Goal: Information Seeking & Learning: Learn about a topic

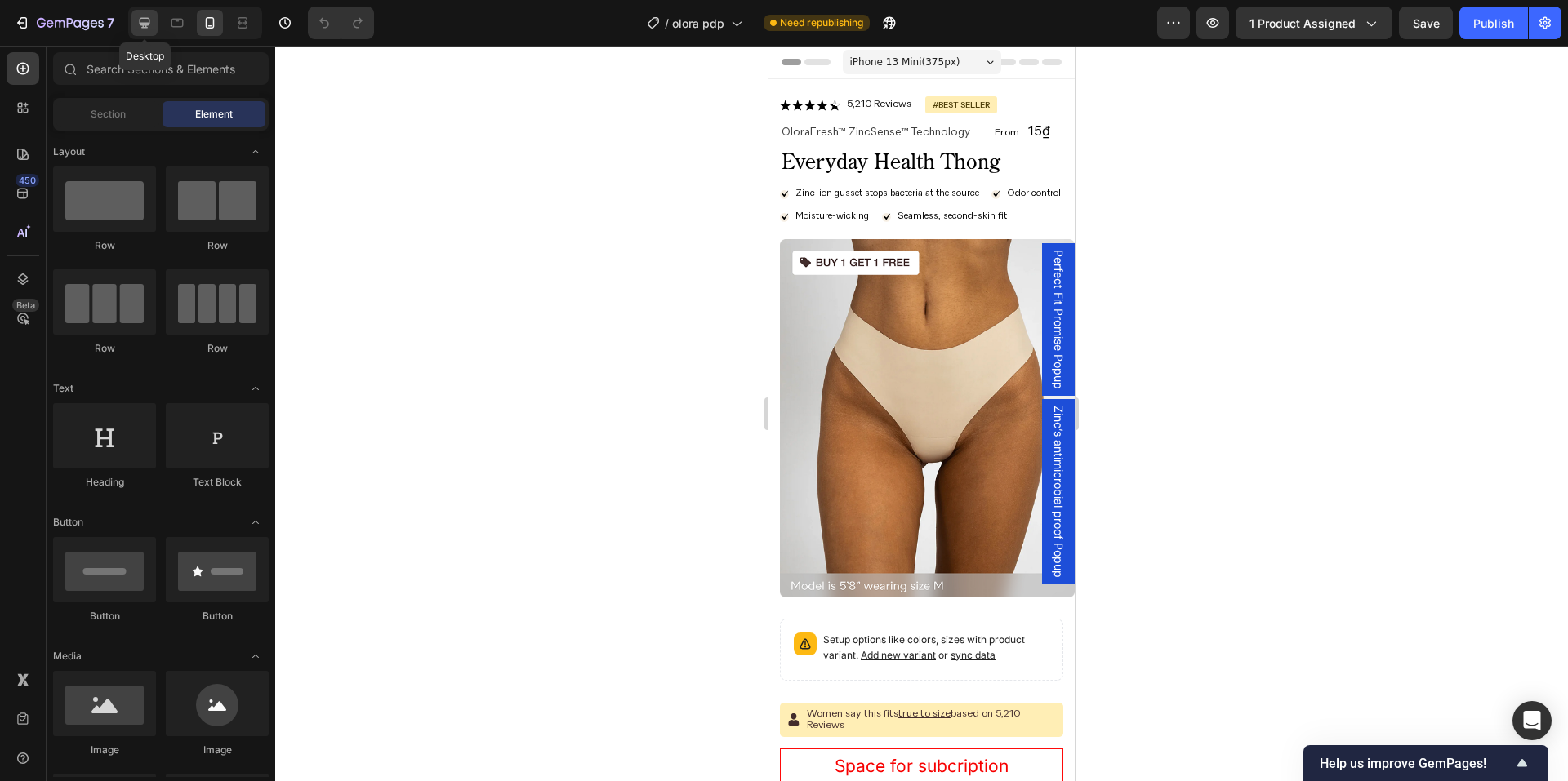
click at [147, 32] on div at bounding box center [144, 22] width 26 height 26
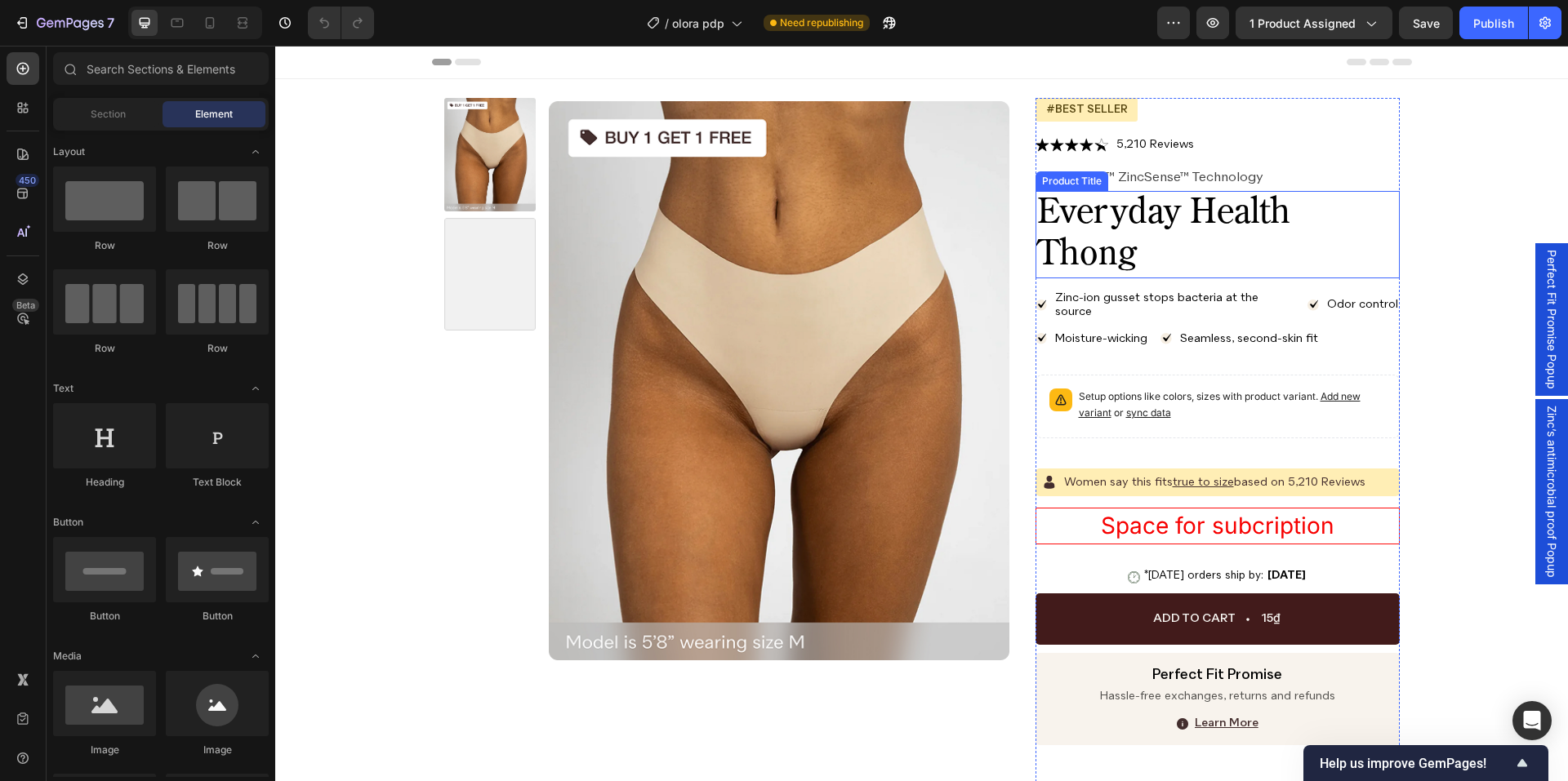
click at [1125, 196] on h1 "Everyday Health Thong" at bounding box center [1217, 234] width 364 height 87
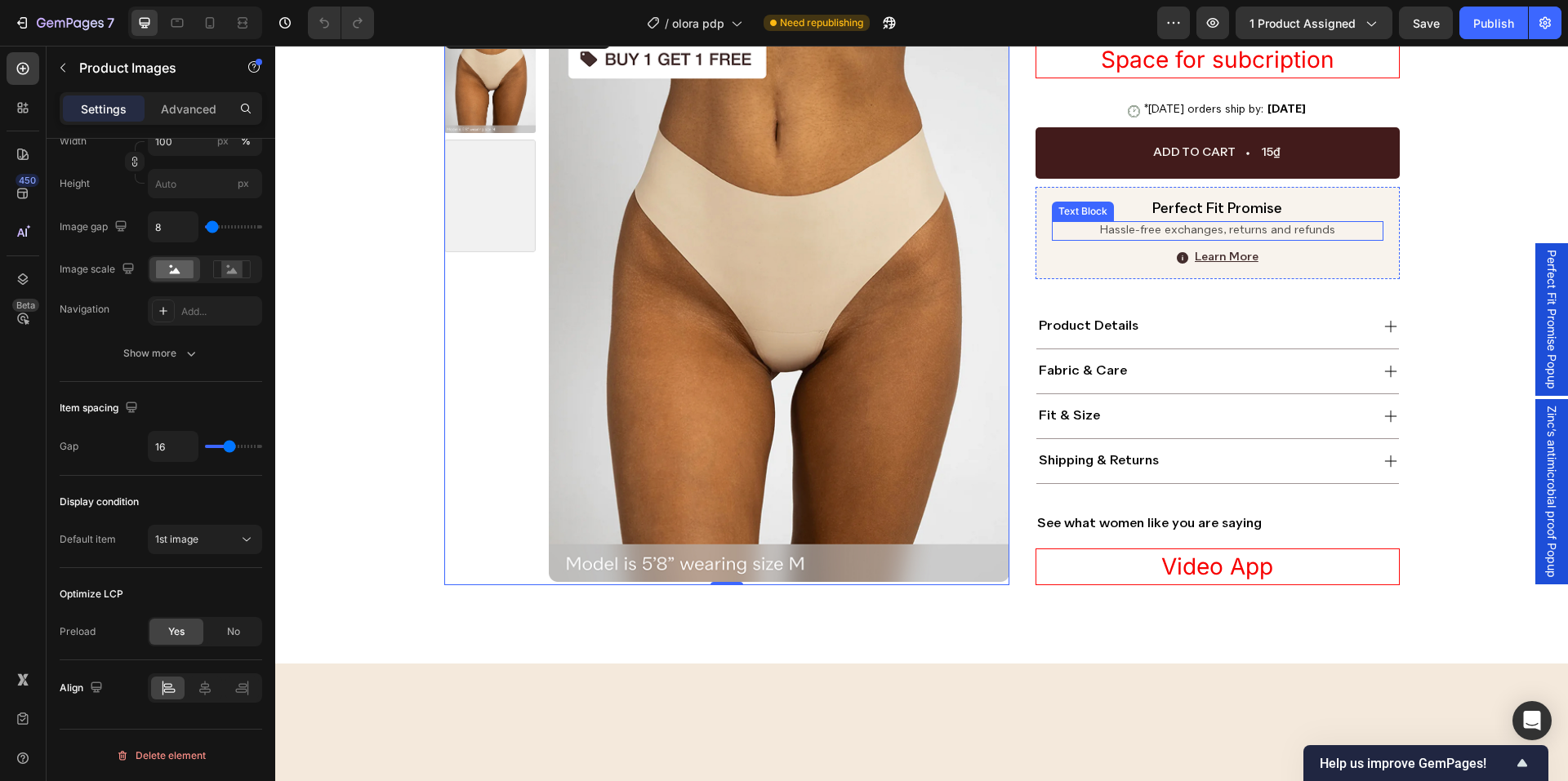
scroll to position [571, 0]
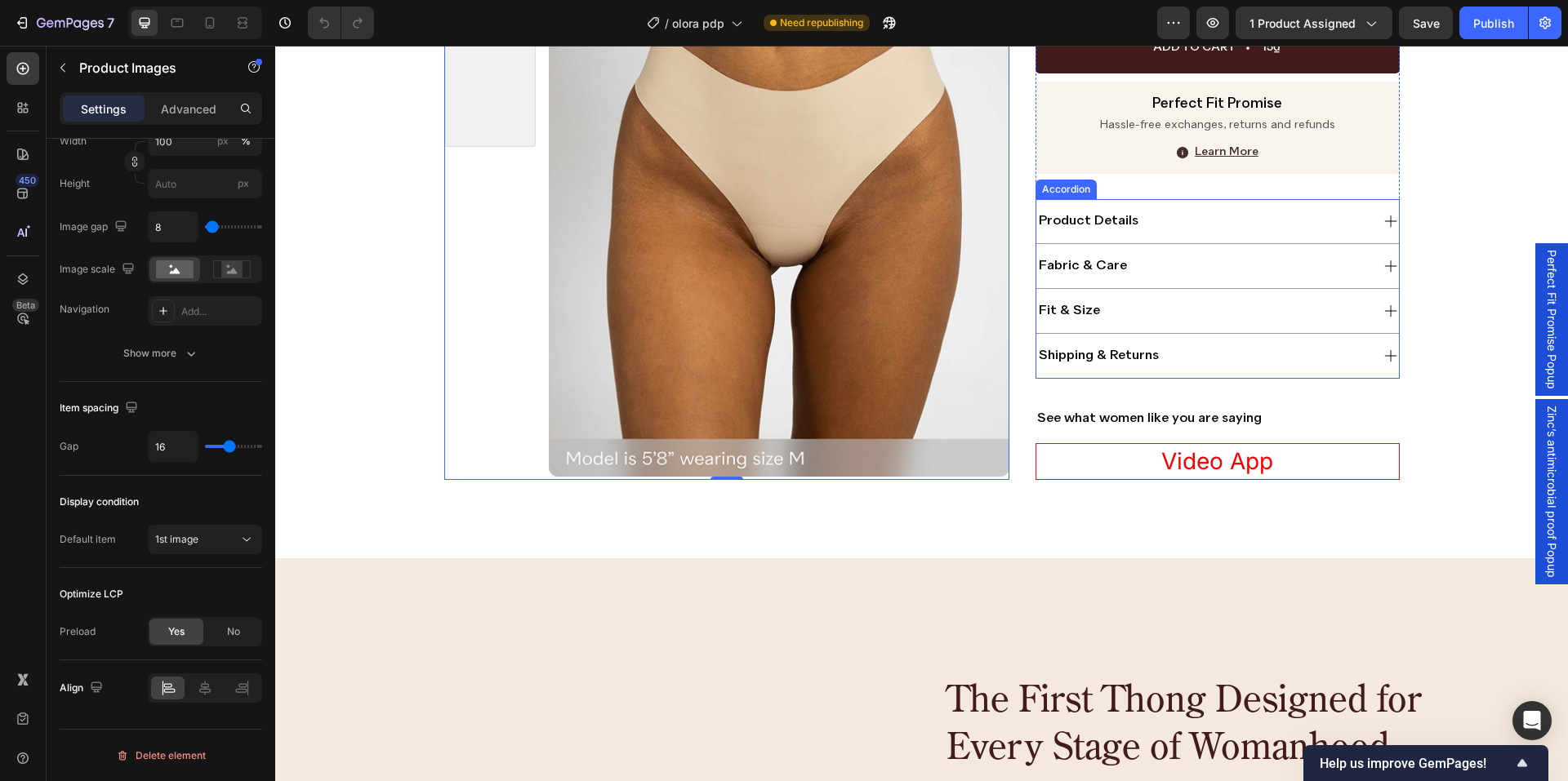
click at [1348, 228] on div "product details" at bounding box center [1202, 222] width 333 height 21
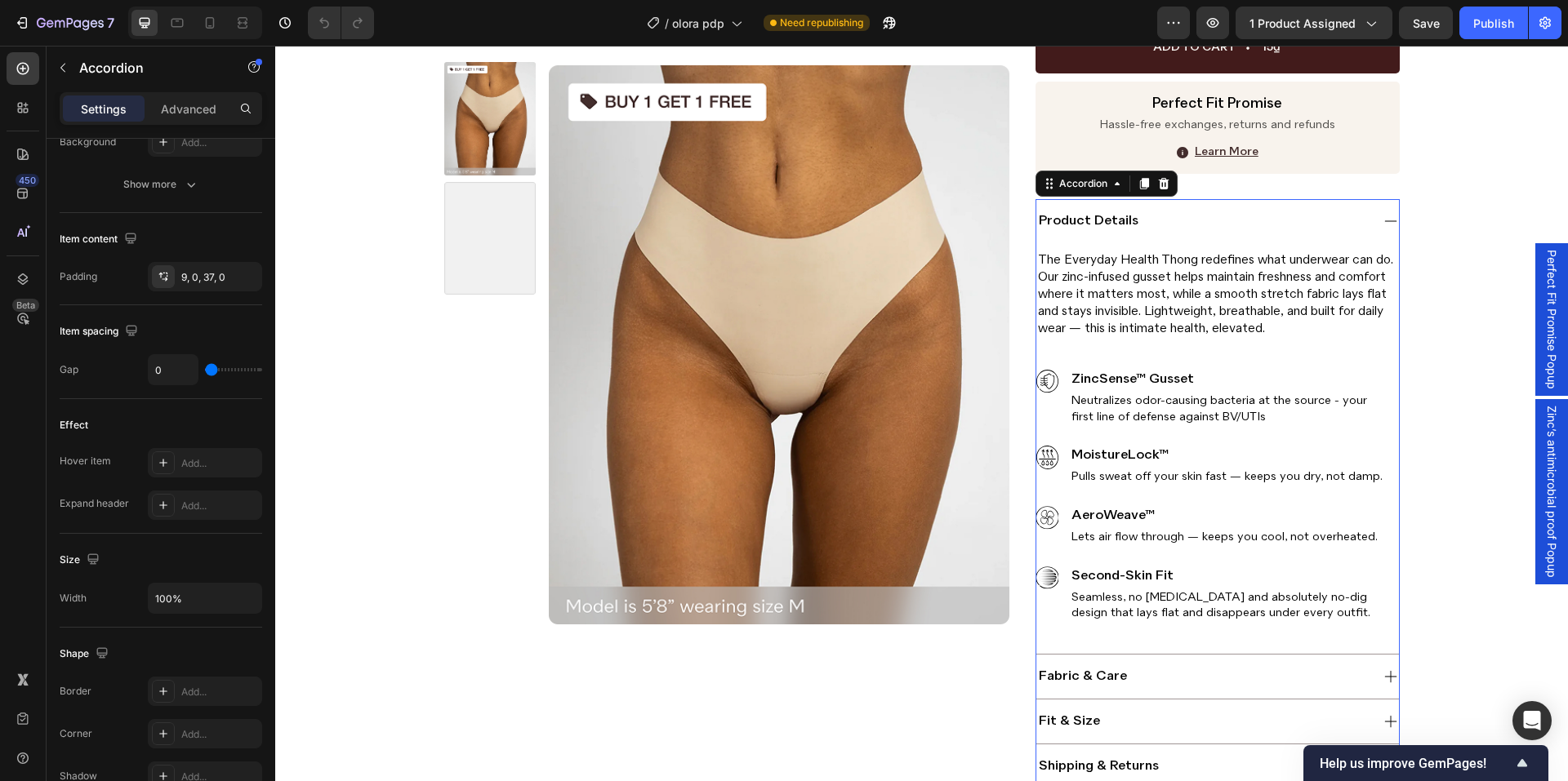
scroll to position [0, 0]
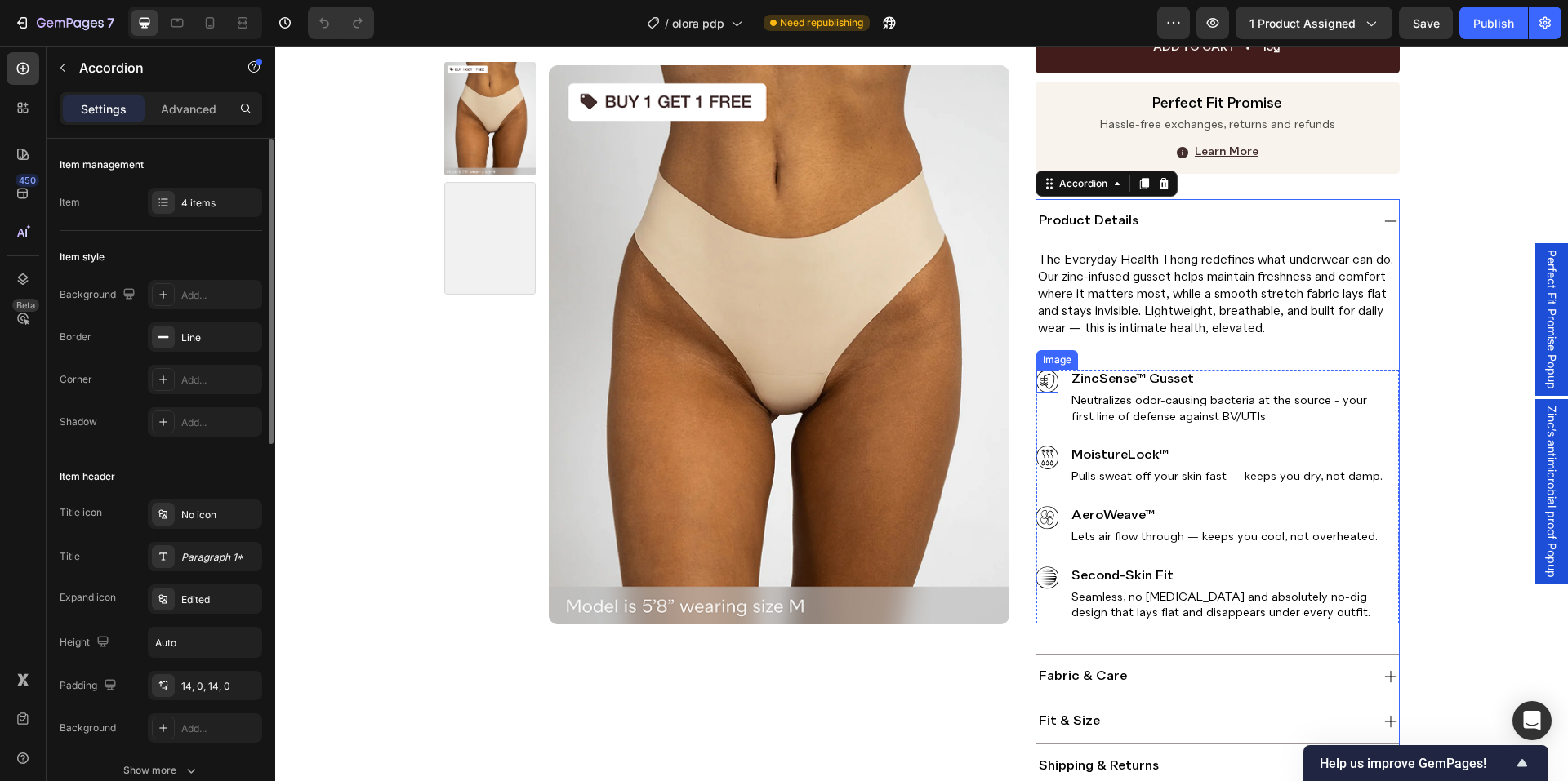
click at [1036, 384] on img at bounding box center [1047, 381] width 22 height 22
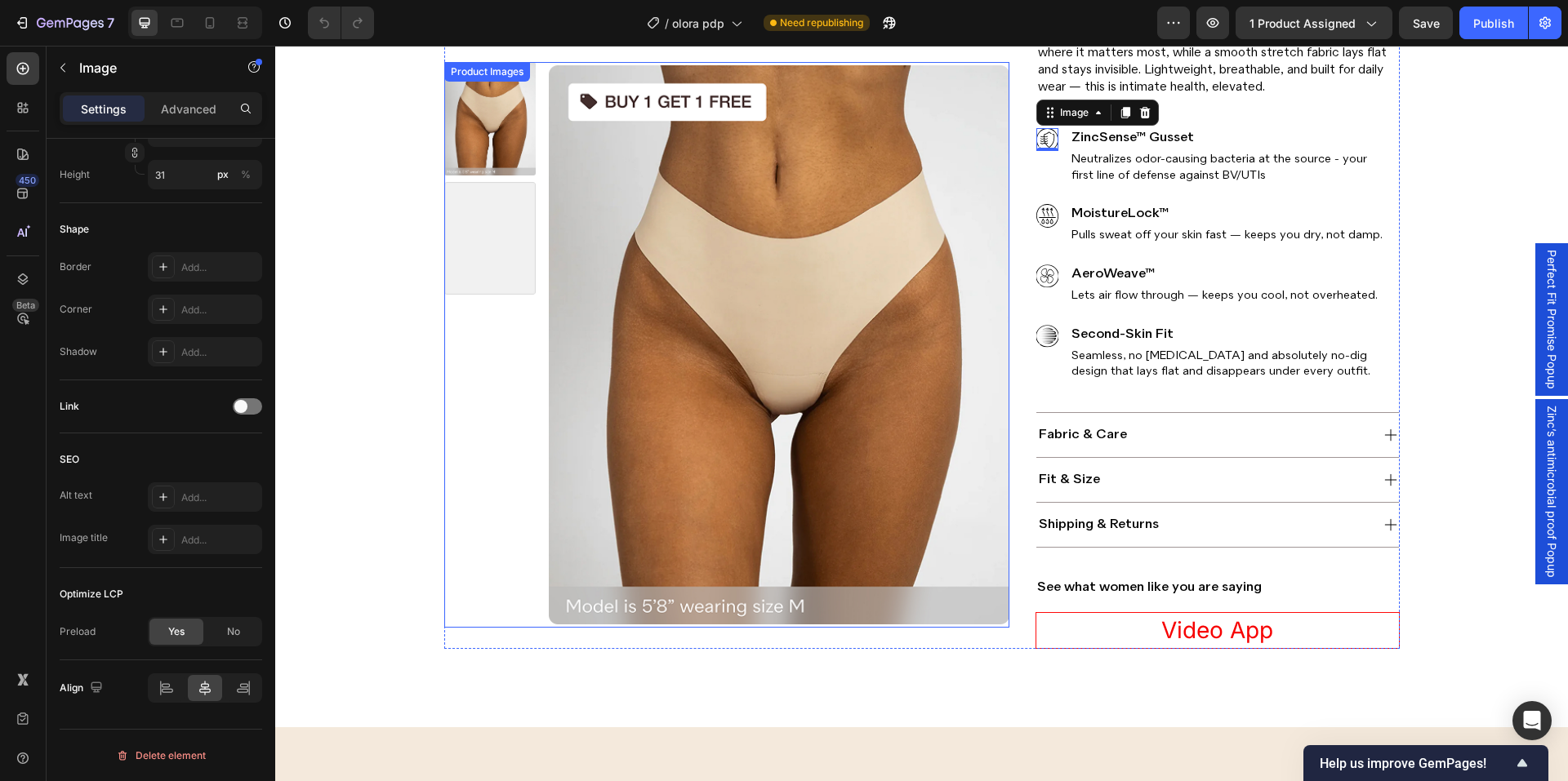
scroll to position [980, 0]
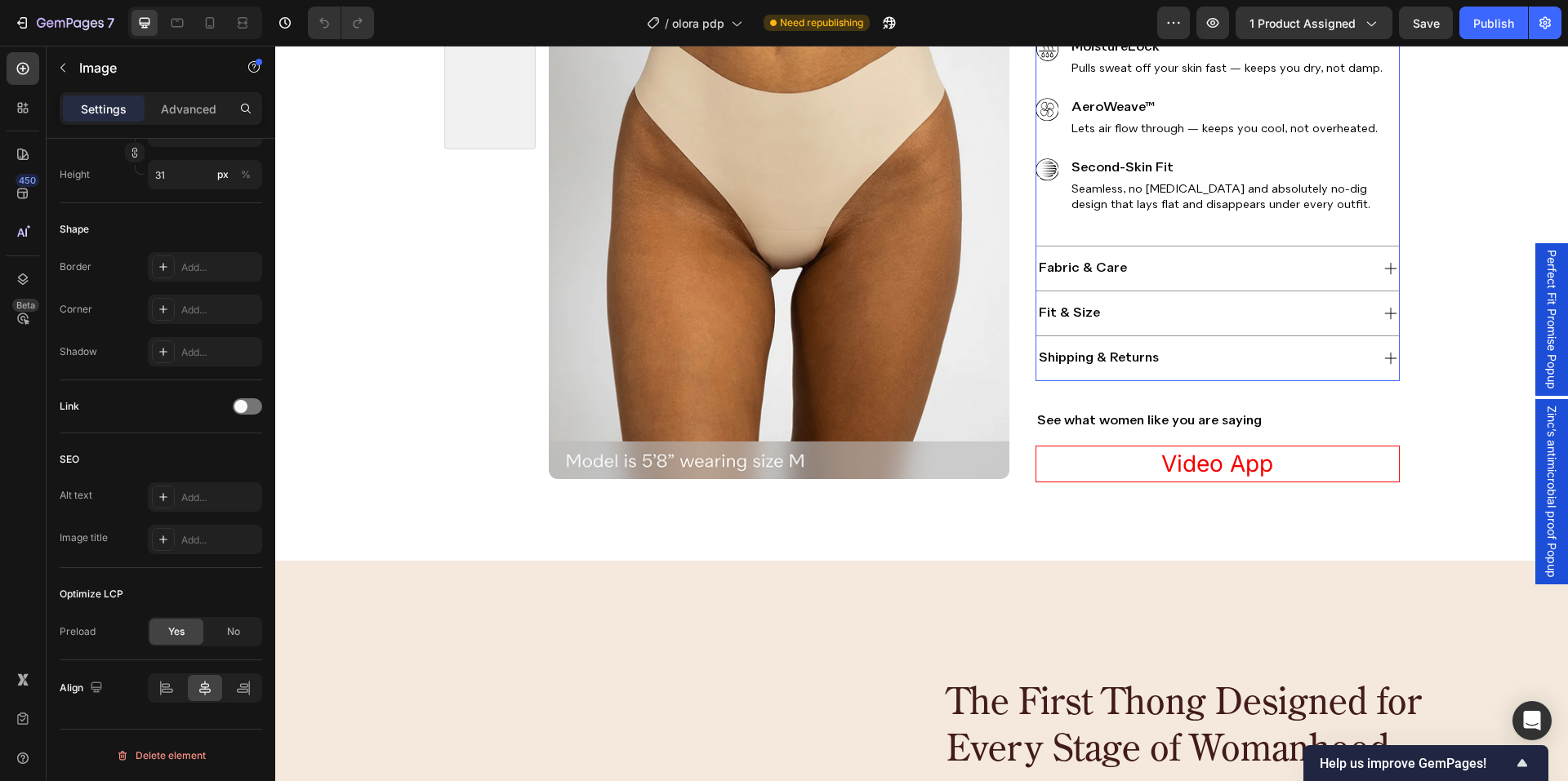
click at [1329, 269] on div "fabric & care" at bounding box center [1202, 268] width 333 height 21
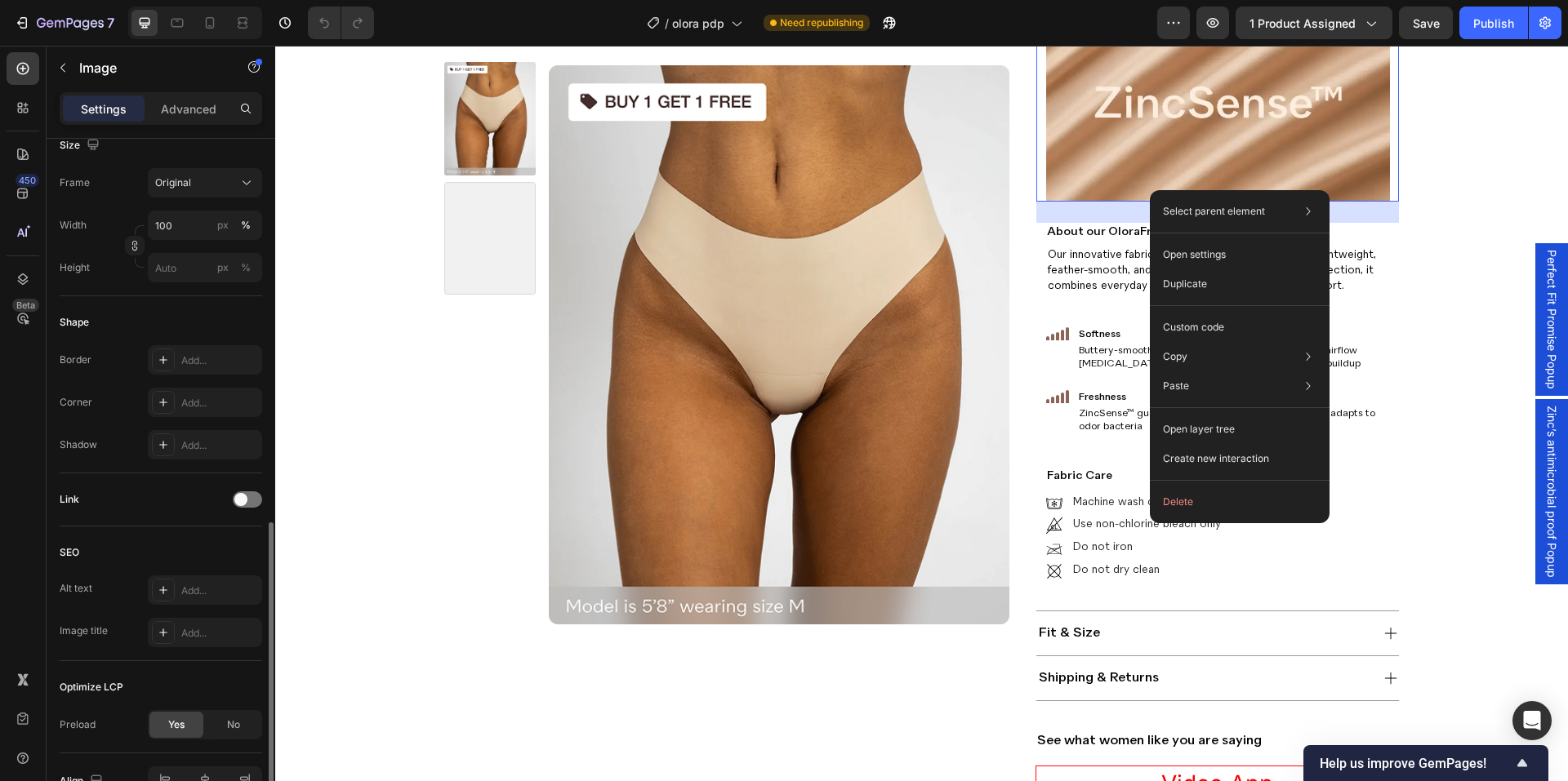
scroll to position [501, 0]
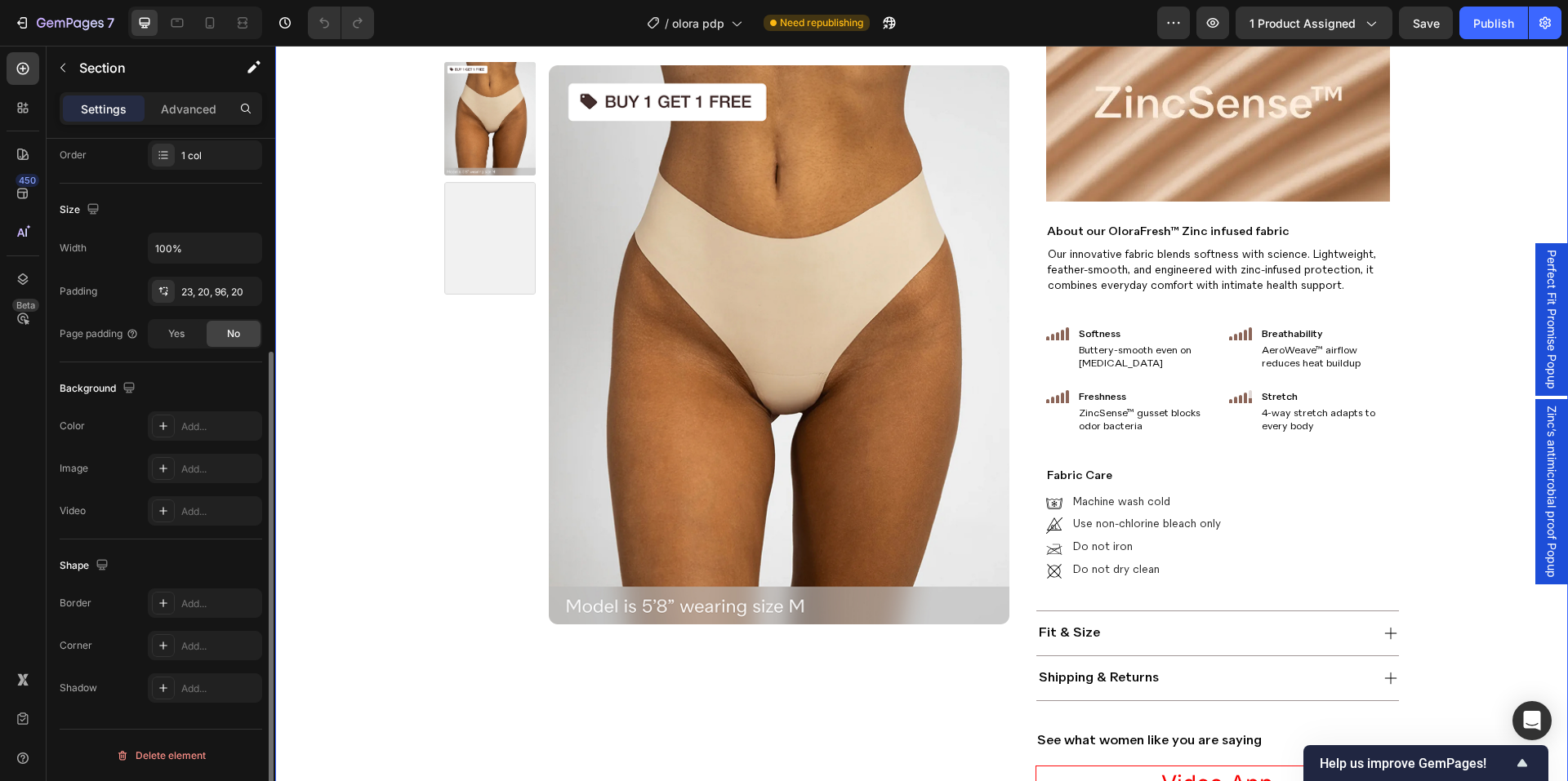
scroll to position [0, 0]
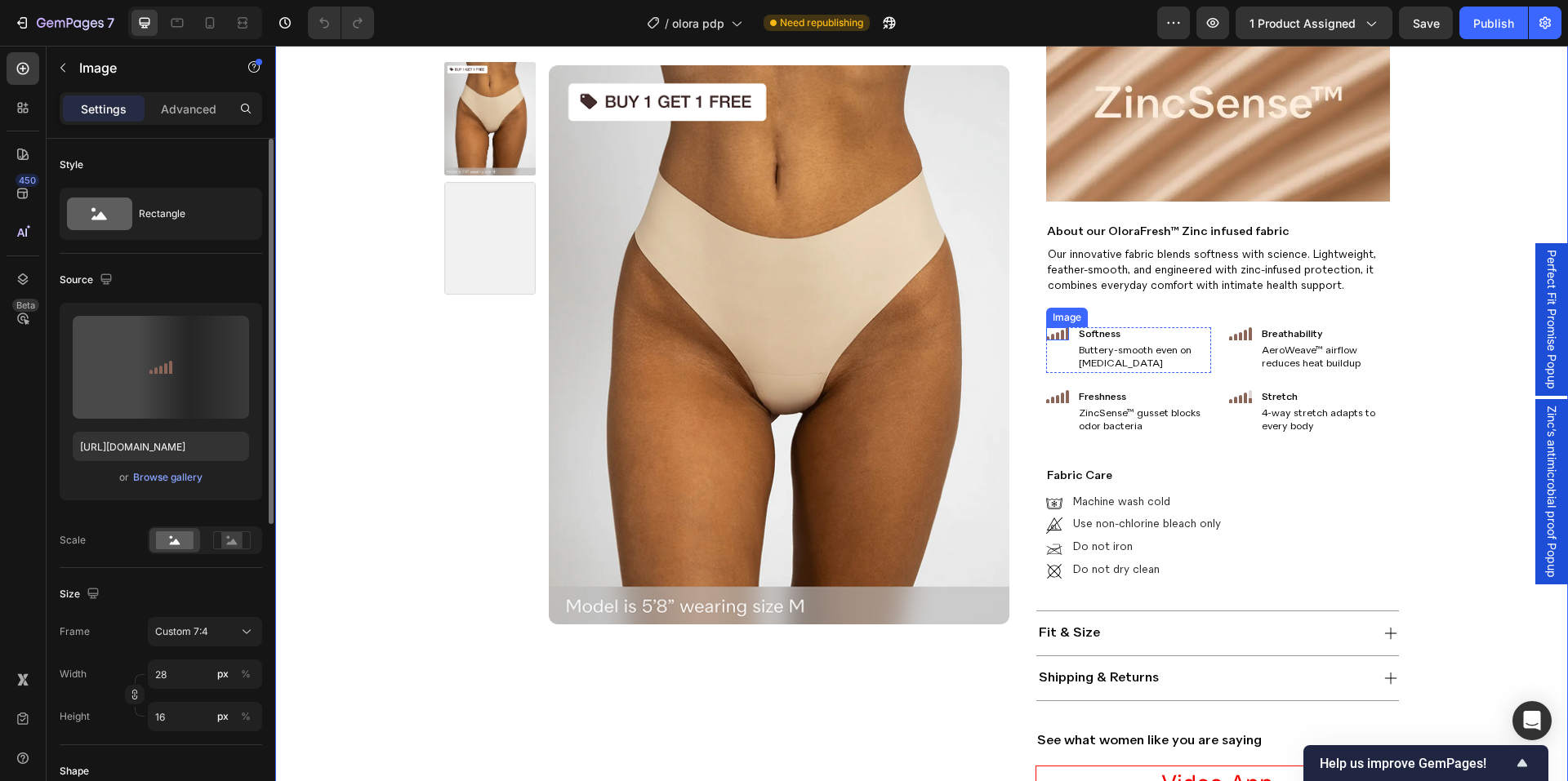
click at [1046, 332] on img at bounding box center [1056, 333] width 22 height 13
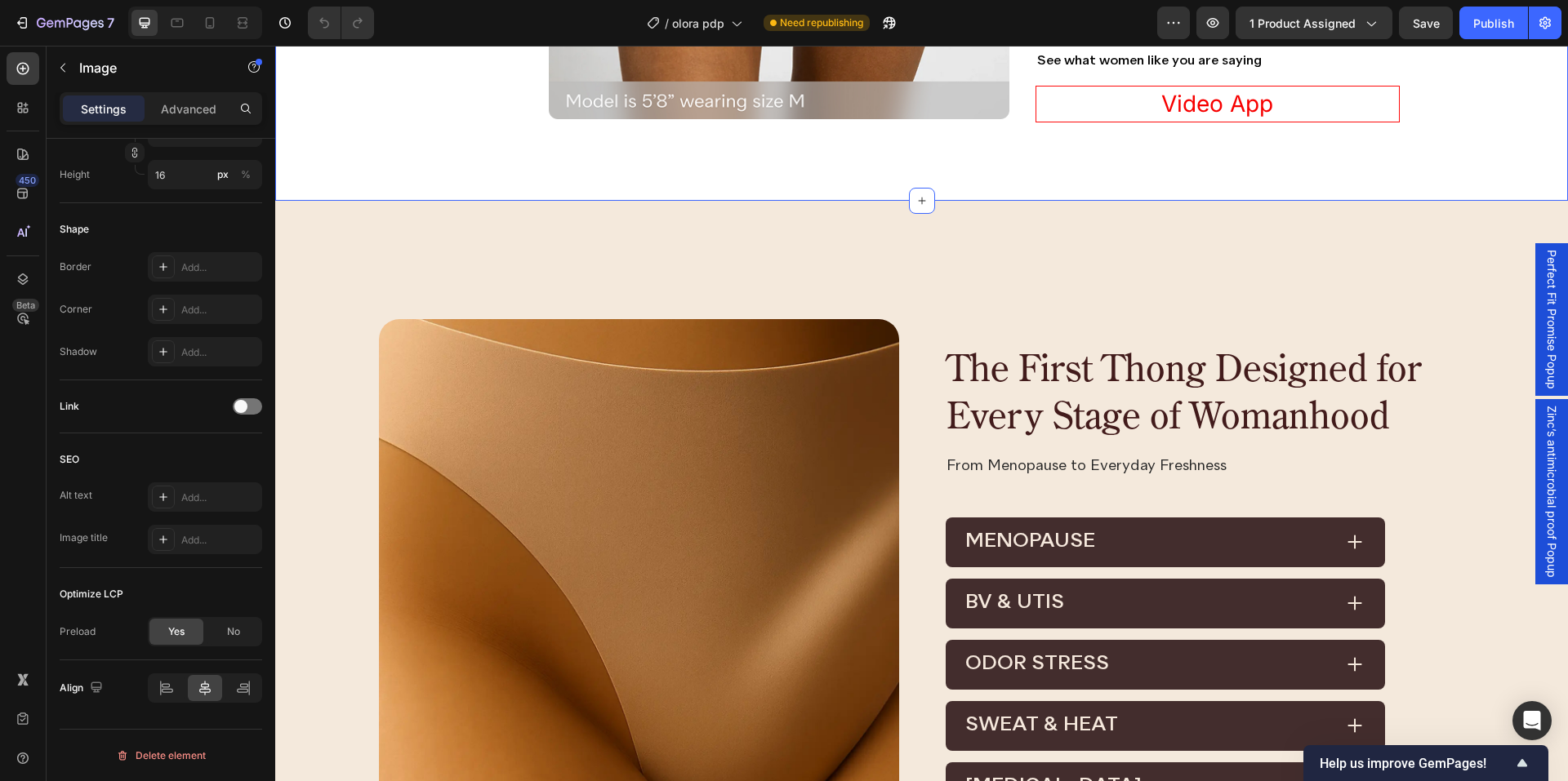
scroll to position [1796, 0]
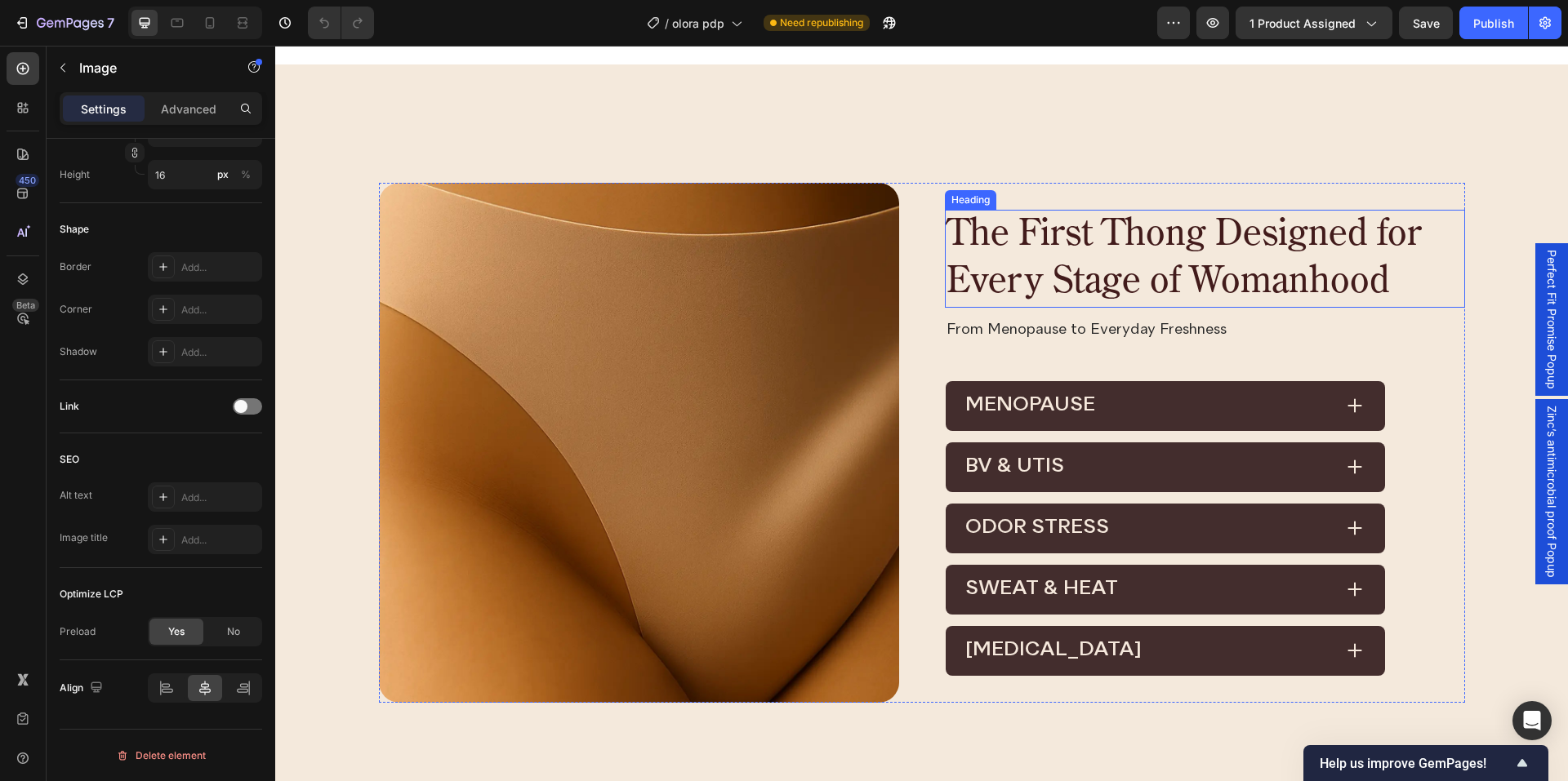
click at [1105, 247] on h2 "The First Thong Designed for Every Stage of Womanhood" at bounding box center [1205, 259] width 520 height 98
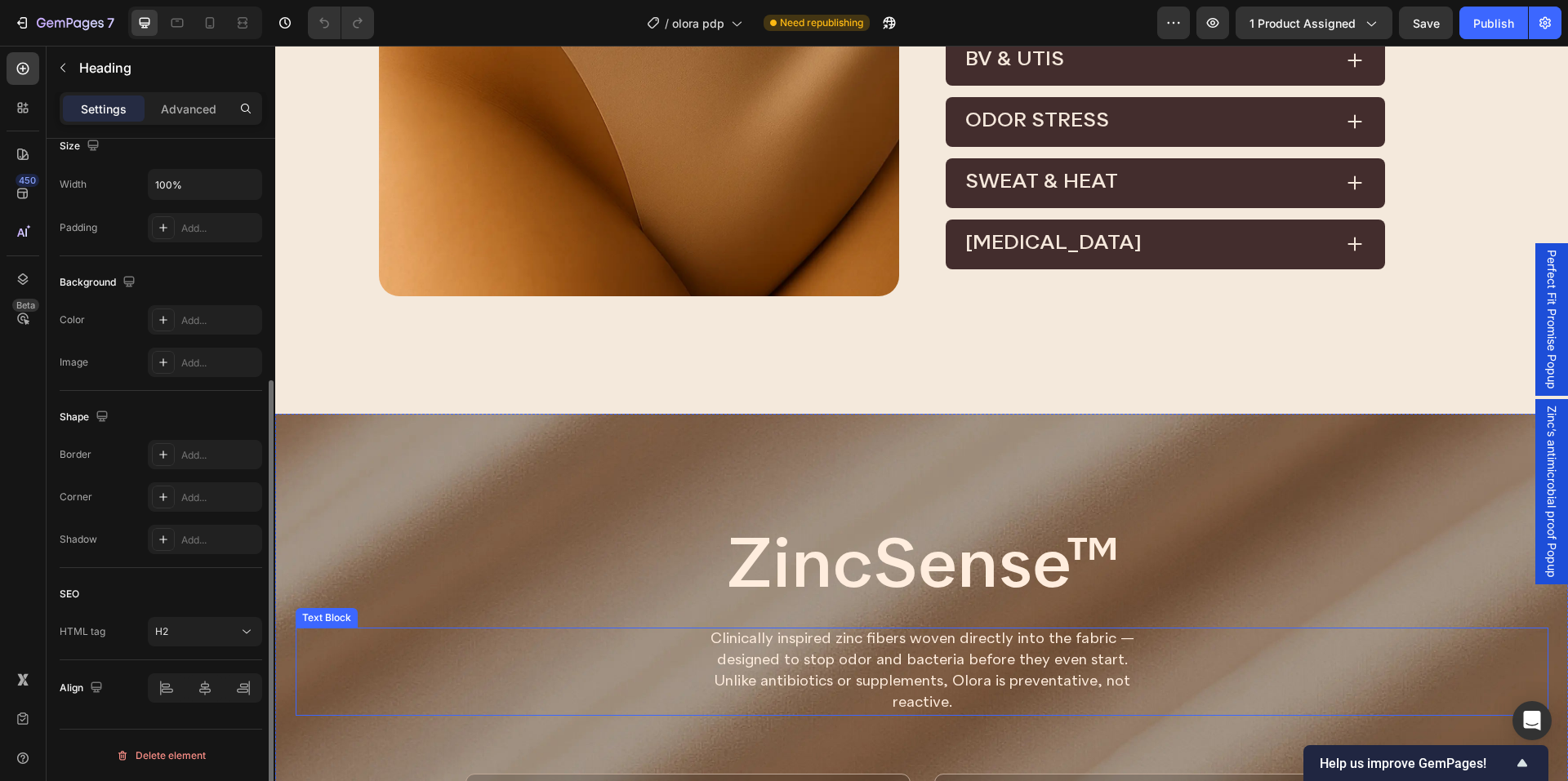
scroll to position [2449, 0]
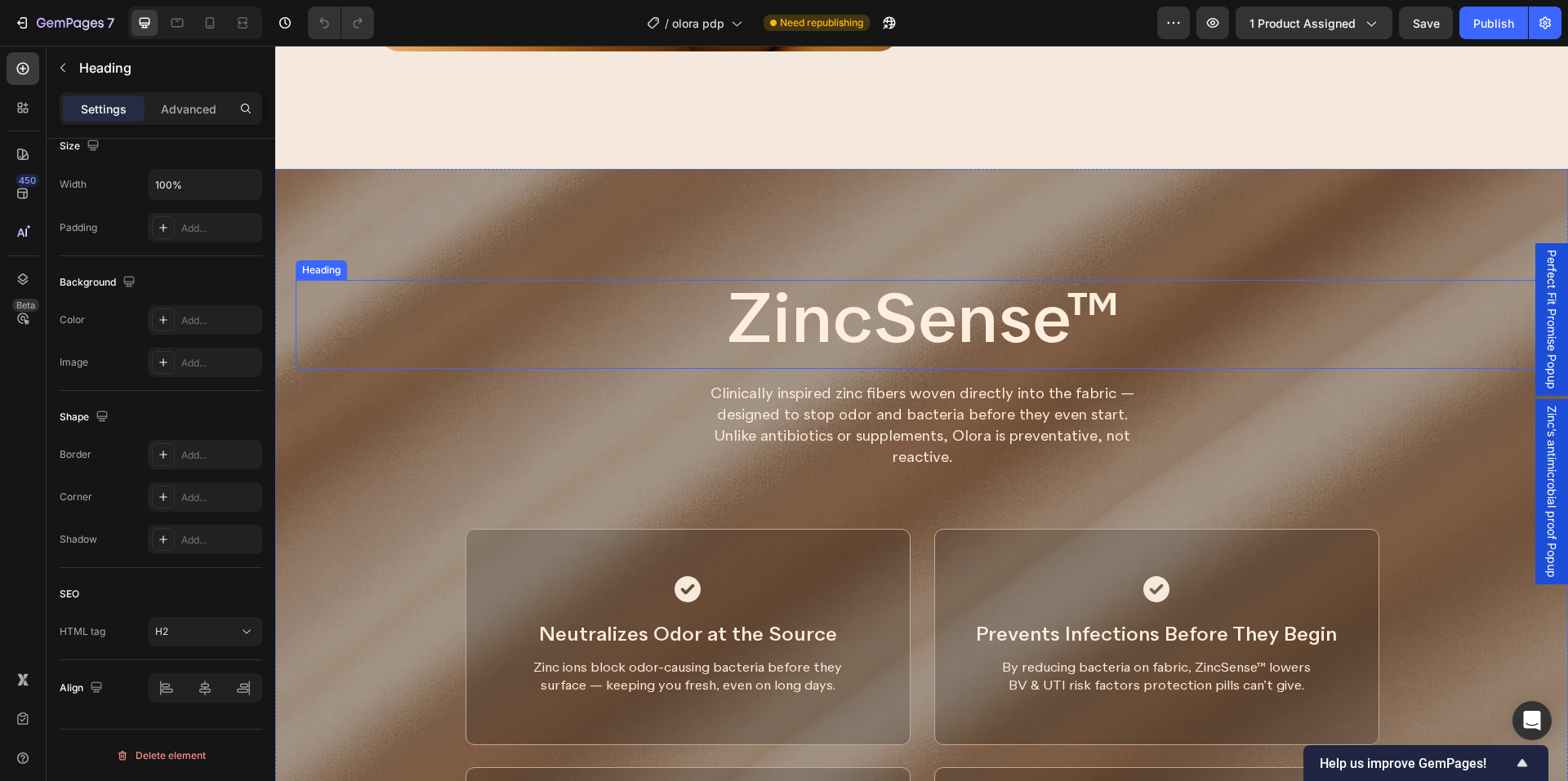
click at [971, 335] on h2 "ZincSense™" at bounding box center [922, 324] width 1253 height 89
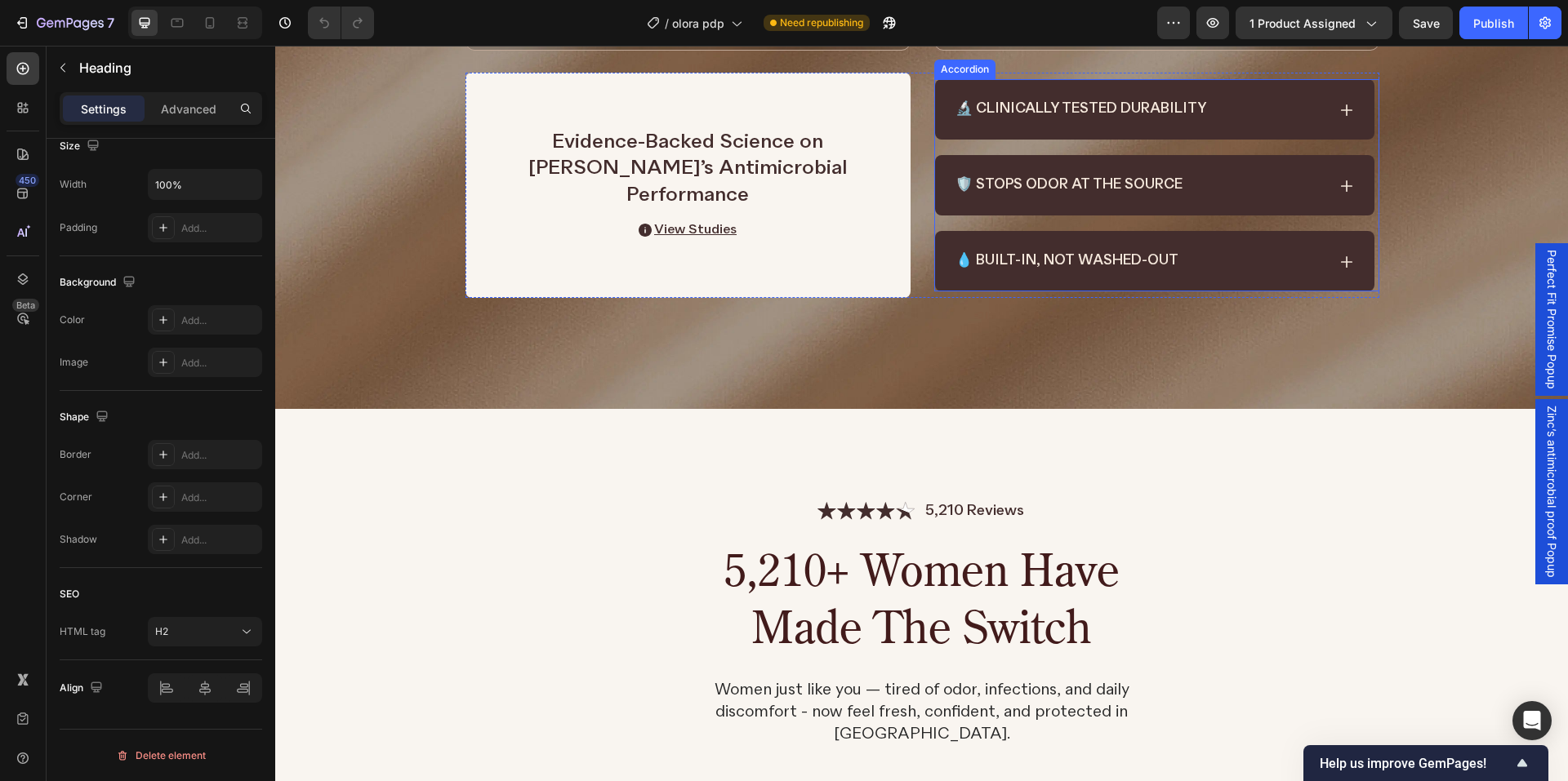
scroll to position [3674, 0]
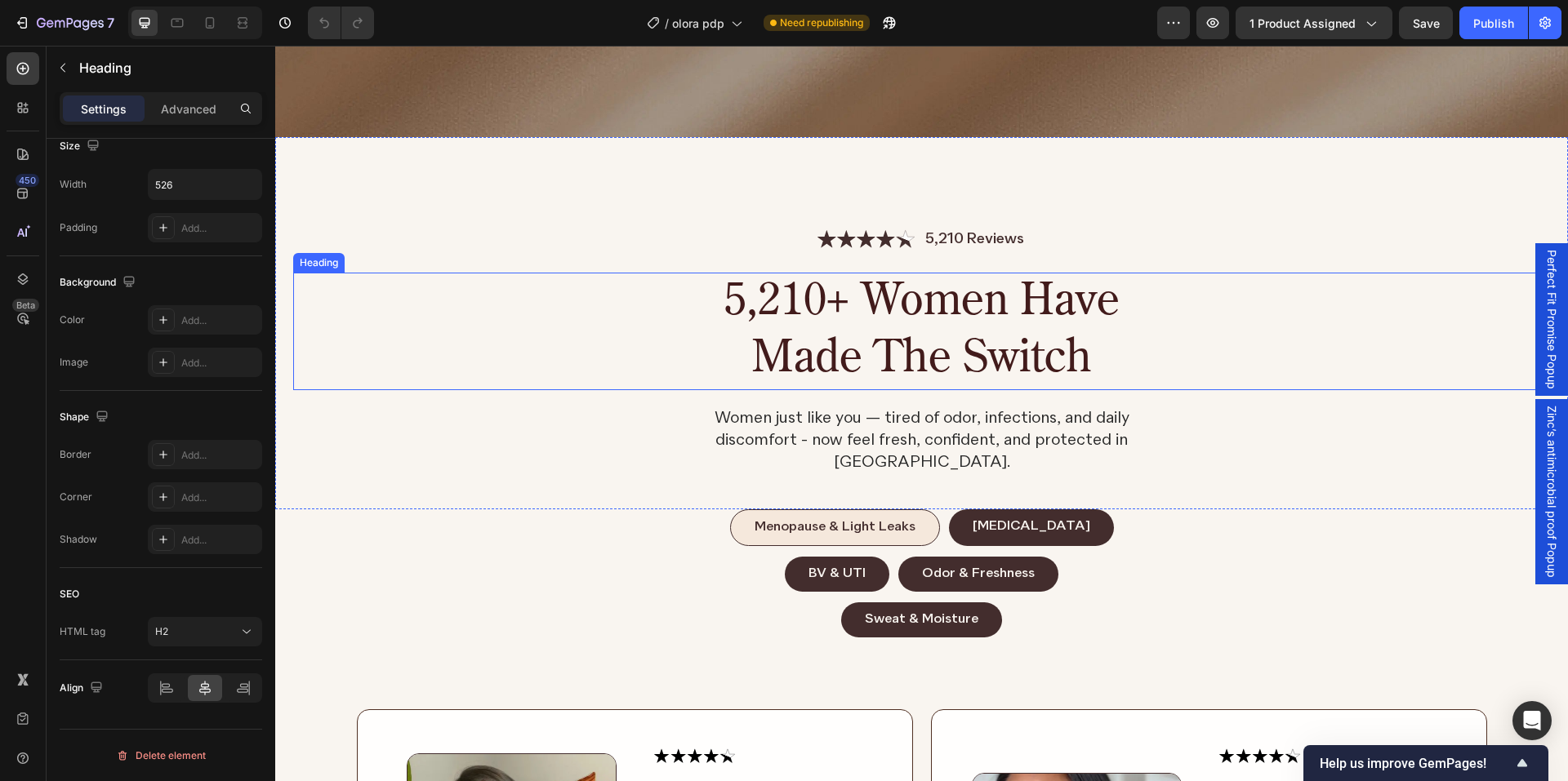
click at [878, 301] on h2 "5,210+ women have made the switch" at bounding box center [922, 331] width 430 height 117
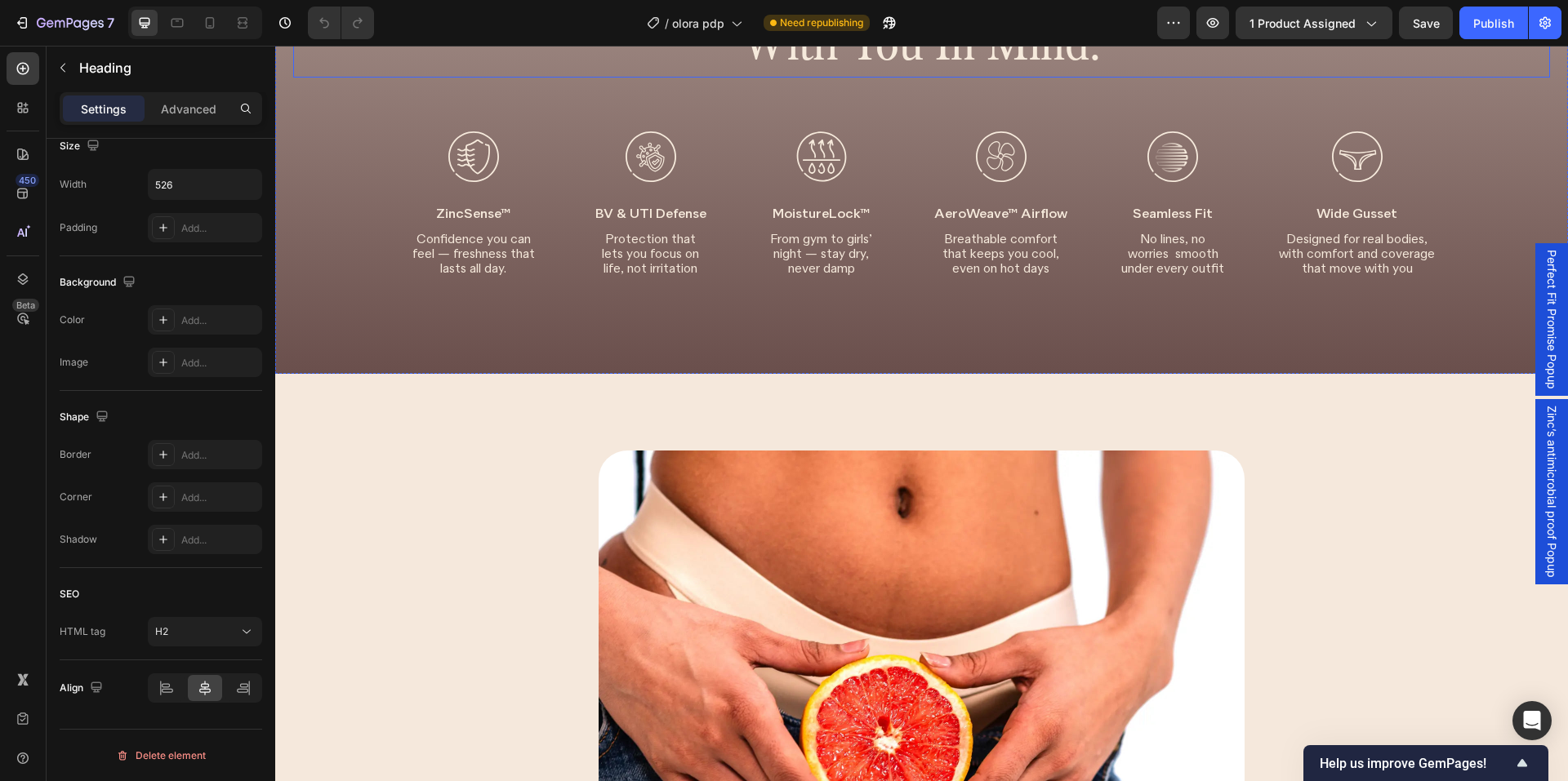
scroll to position [5960, 0]
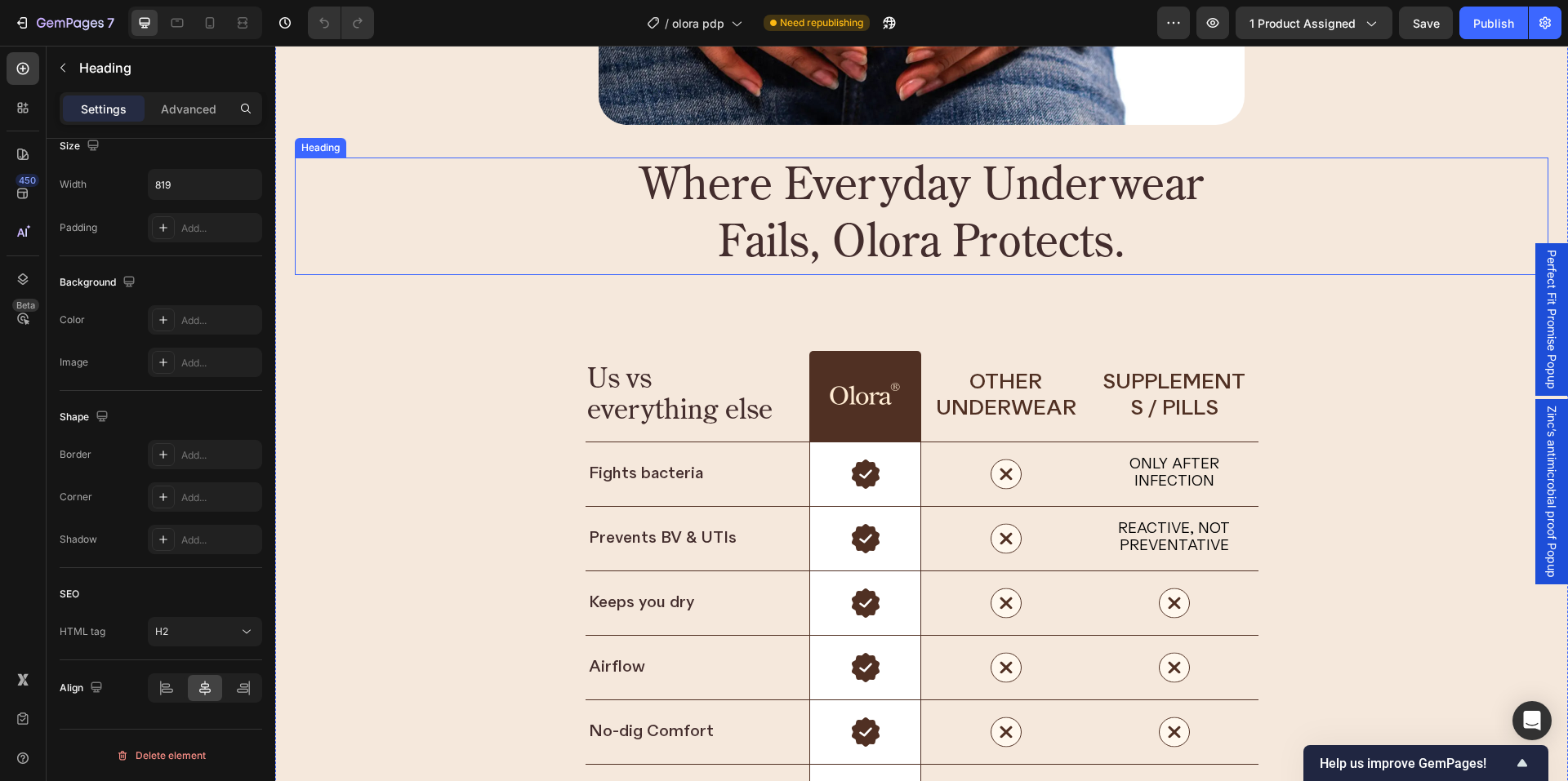
click at [893, 205] on h2 "Where Everyday Underwear Fails, Olora Protects." at bounding box center [921, 216] width 669 height 117
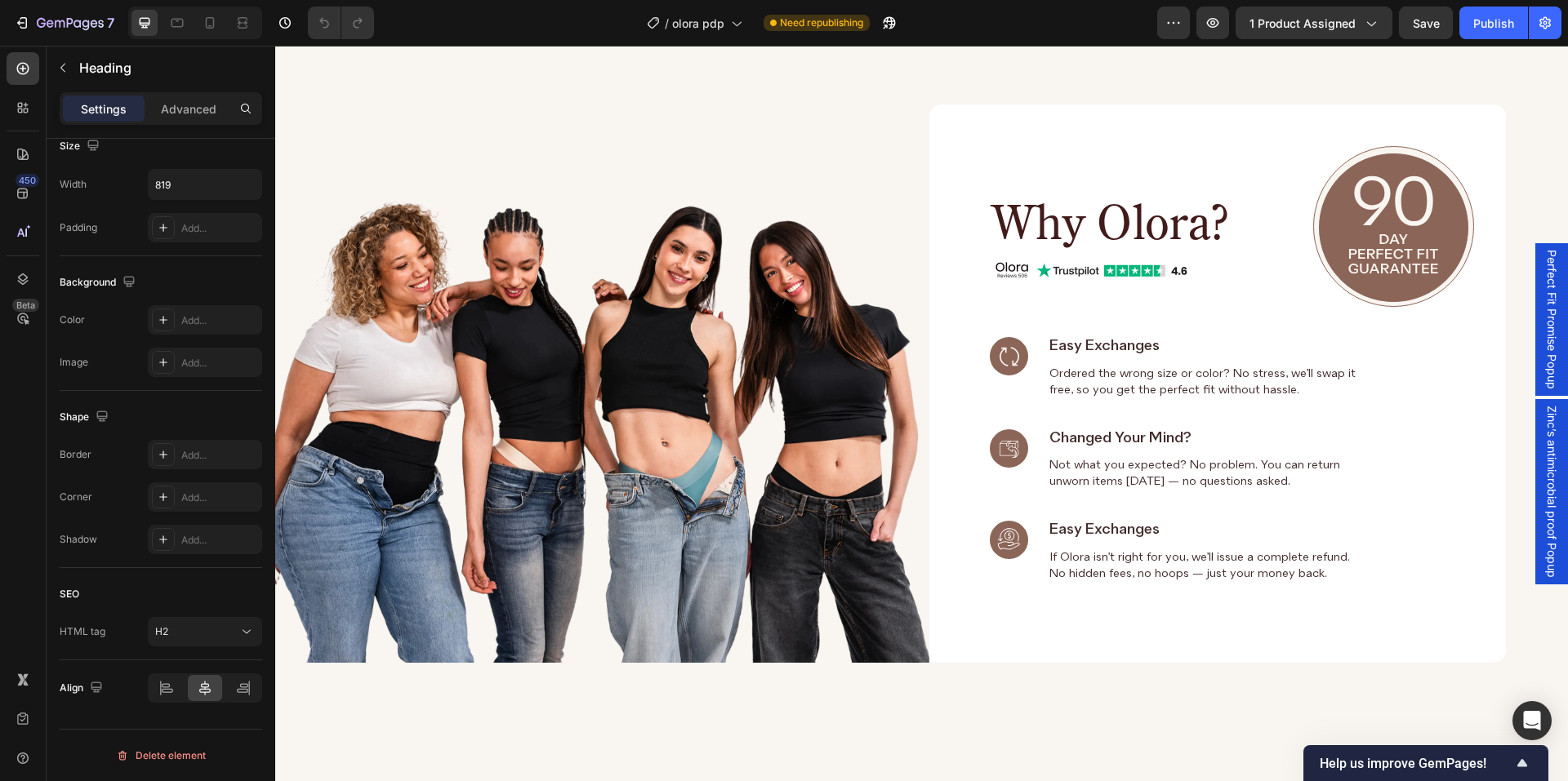
scroll to position [8000, 0]
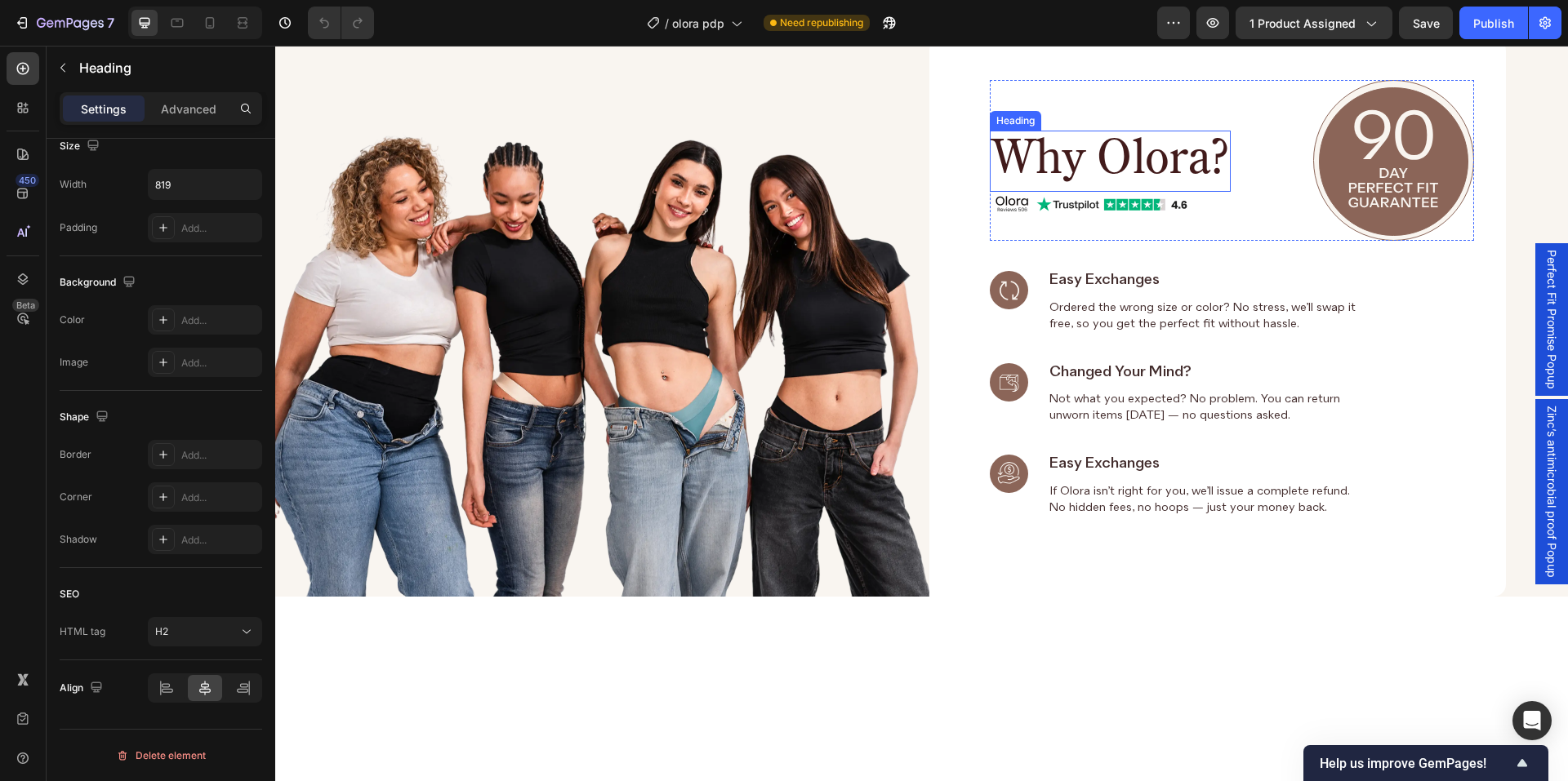
click at [1008, 160] on h2 "why olora?" at bounding box center [1110, 161] width 241 height 62
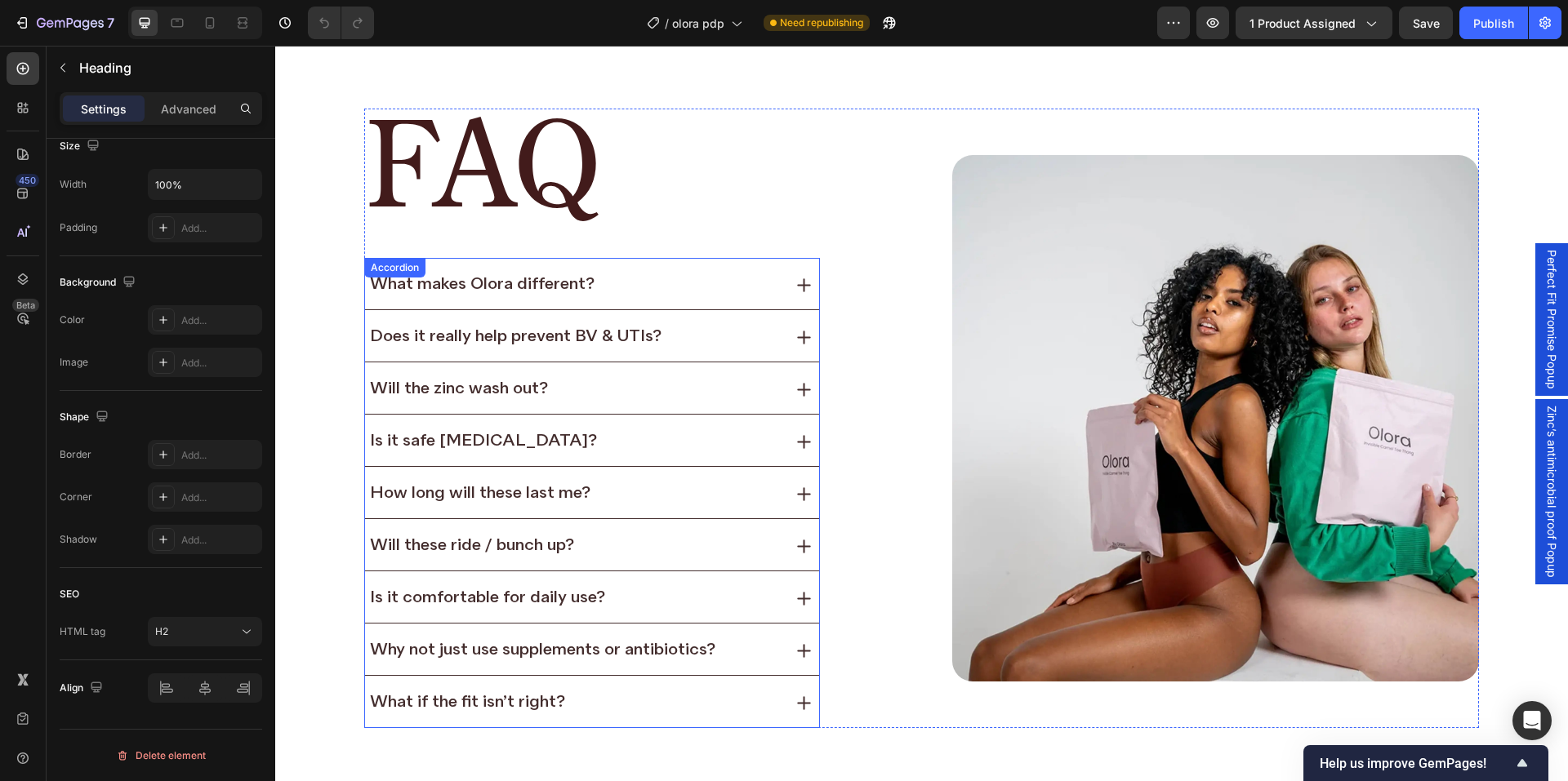
scroll to position [8572, 0]
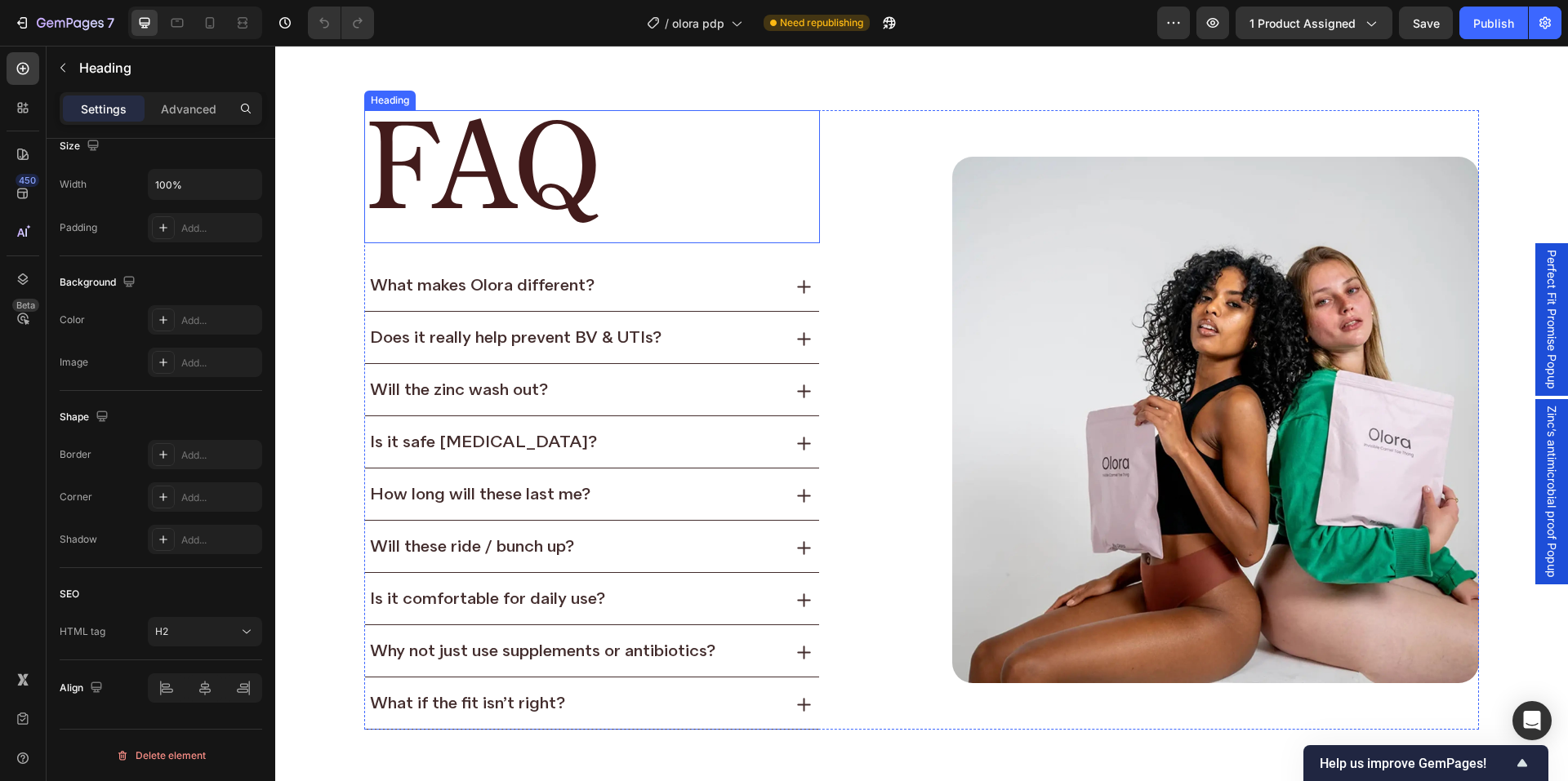
click at [546, 226] on h2 "FAQ" at bounding box center [592, 177] width 456 height 134
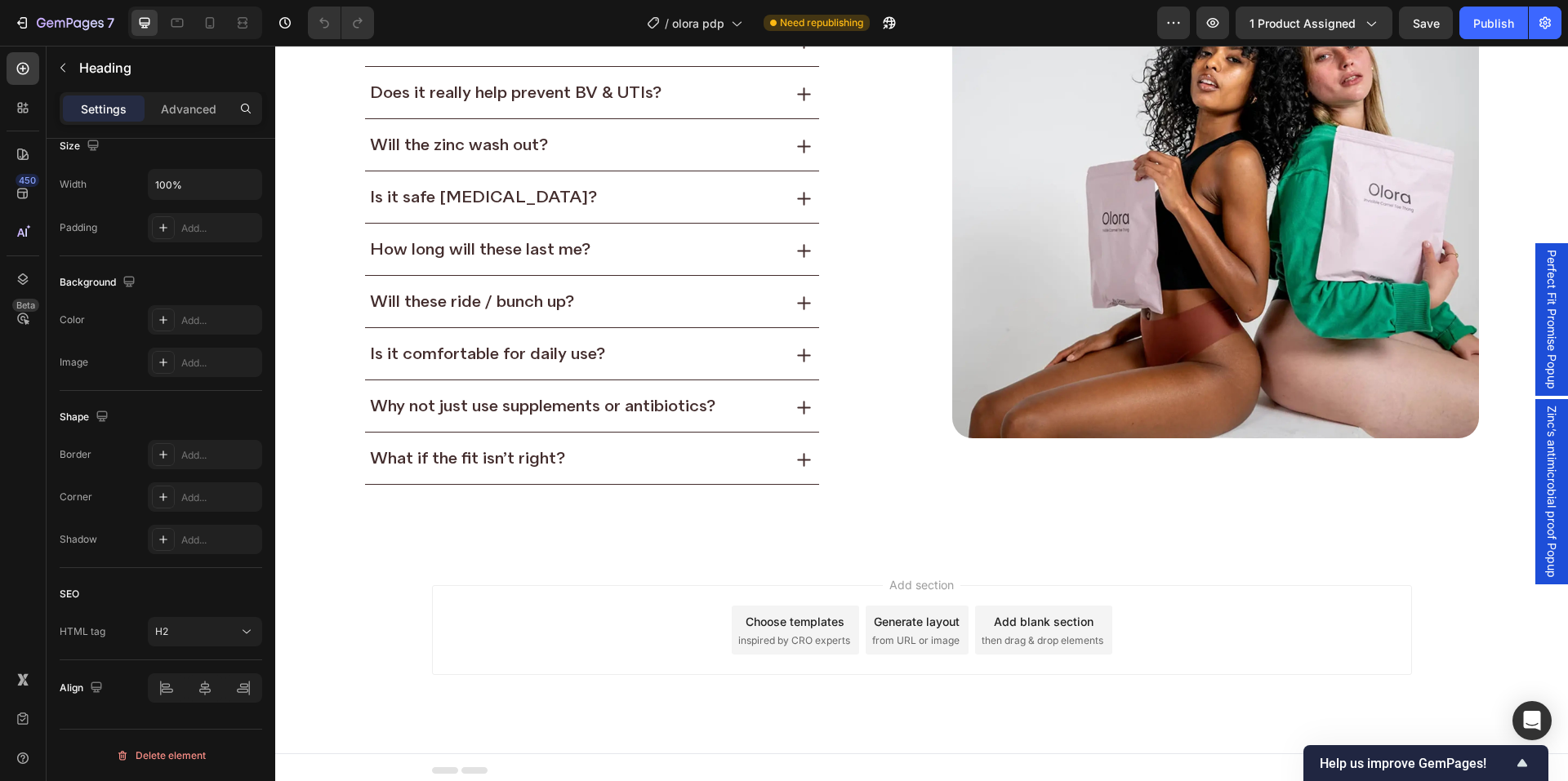
scroll to position [8823, 0]
